Goal: Complete application form

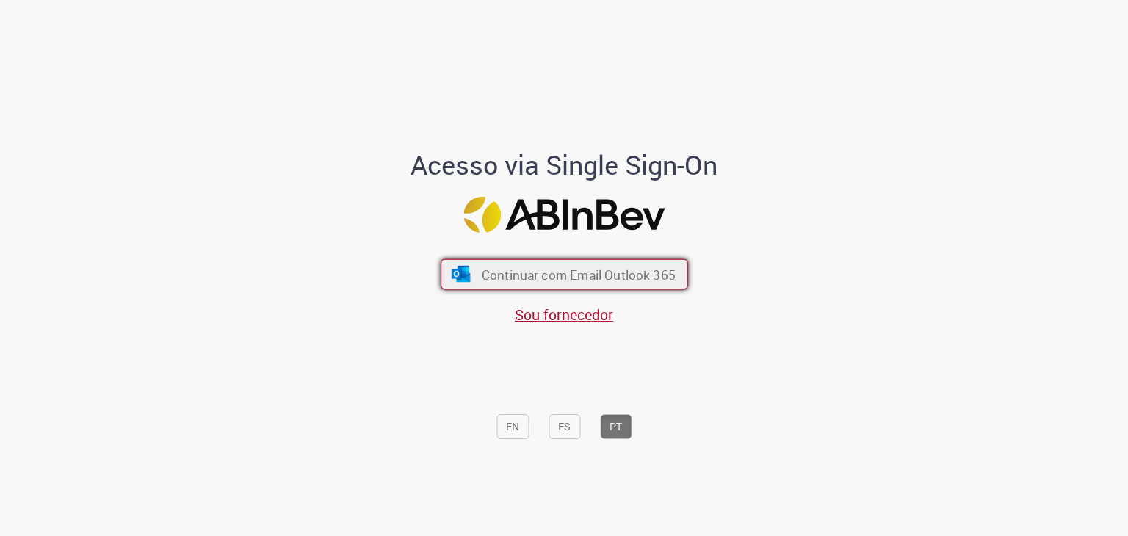
click at [570, 276] on span "Continuar com Email Outlook 365" at bounding box center [578, 274] width 194 height 17
